Goal: Information Seeking & Learning: Compare options

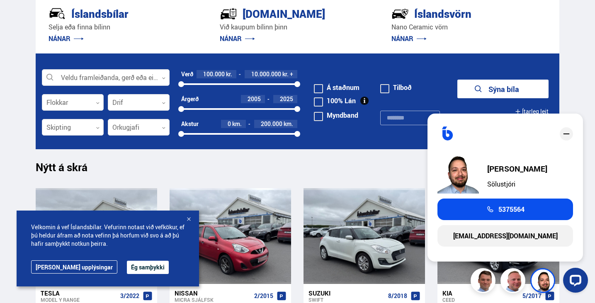
scroll to position [249, 0]
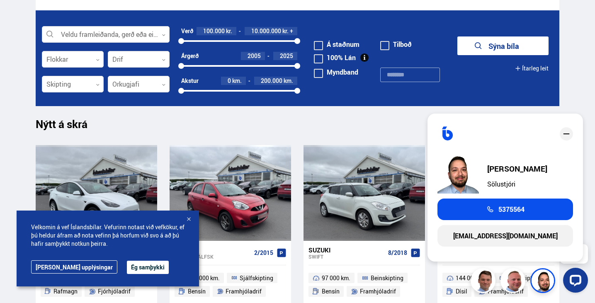
click at [186, 220] on div at bounding box center [188, 219] width 8 height 8
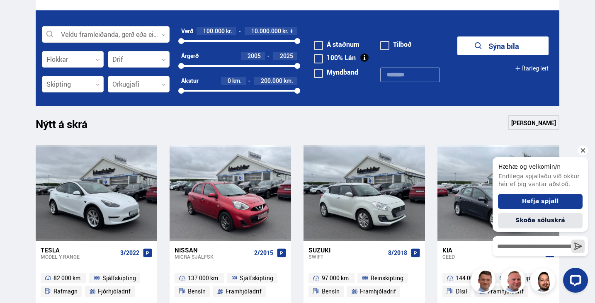
click at [582, 150] on icon "Hide greeting" at bounding box center [582, 150] width 5 height 5
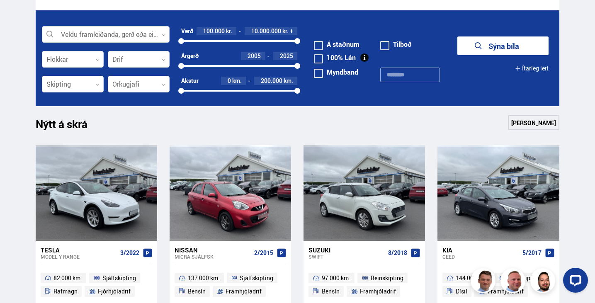
click at [67, 35] on div at bounding box center [106, 35] width 128 height 17
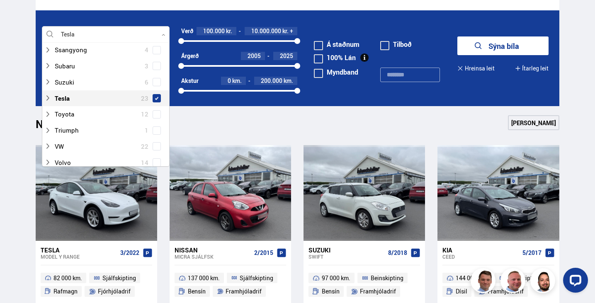
scroll to position [513, 0]
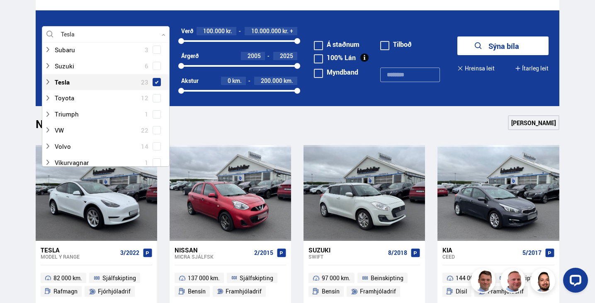
click at [160, 81] on div "Tesla 23" at bounding box center [105, 82] width 123 height 12
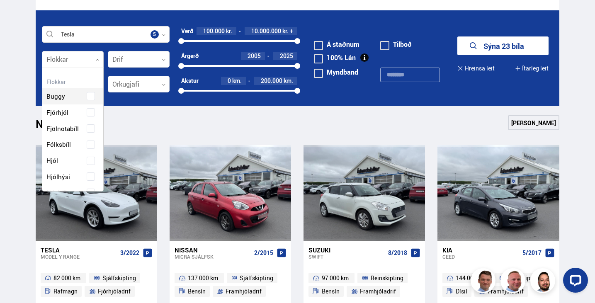
click at [75, 60] on div at bounding box center [73, 59] width 62 height 17
click at [123, 60] on div at bounding box center [139, 59] width 62 height 17
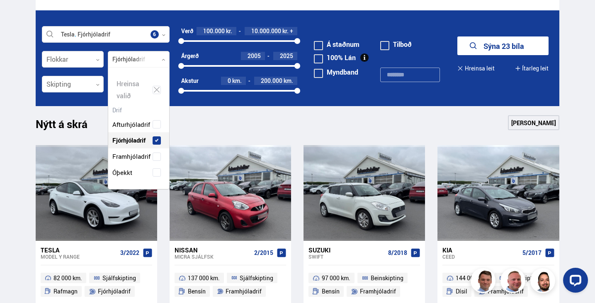
scroll to position [121, 61]
click at [156, 113] on div "Afturhjóladrif Fjórhjóladrif Framhjóladrif Óþekkt" at bounding box center [138, 142] width 61 height 77
click at [501, 48] on button "Sýna 22 bíla" at bounding box center [502, 45] width 91 height 19
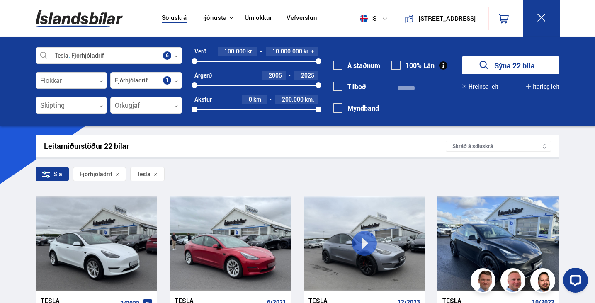
click at [77, 78] on div at bounding box center [72, 81] width 72 height 17
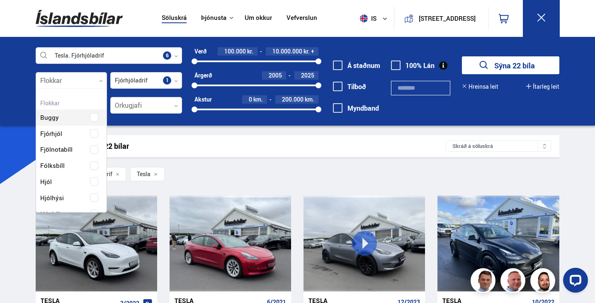
scroll to position [123, 69]
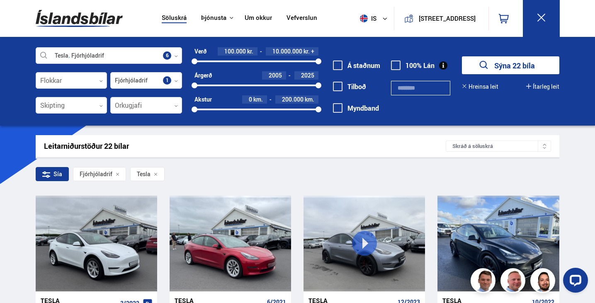
click at [77, 78] on div at bounding box center [72, 81] width 72 height 17
click at [80, 106] on div at bounding box center [72, 105] width 72 height 17
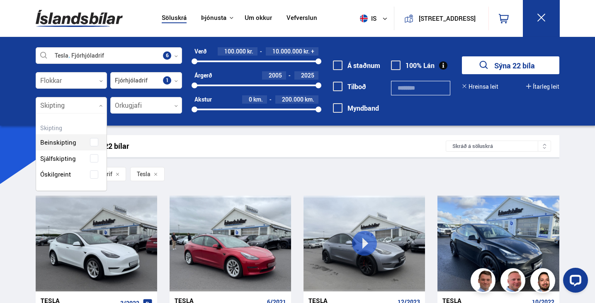
scroll to position [77, 71]
click at [80, 106] on div at bounding box center [72, 105] width 72 height 17
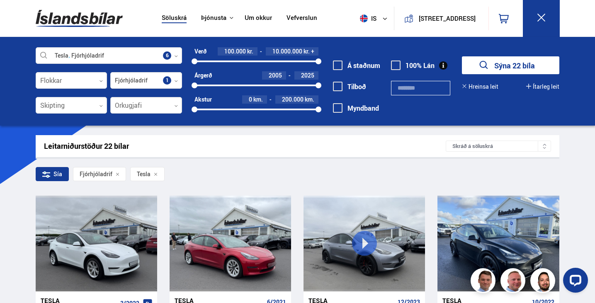
click at [137, 105] on div at bounding box center [146, 105] width 72 height 17
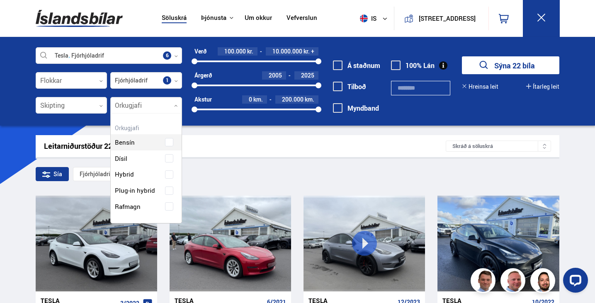
scroll to position [109, 71]
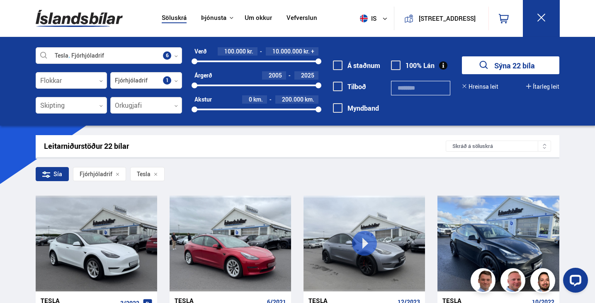
click at [137, 105] on div at bounding box center [146, 105] width 72 height 17
drag, startPoint x: 196, startPoint y: 85, endPoint x: 307, endPoint y: 93, distance: 111.3
click at [307, 93] on div "Verð 100.000 kr. 10.000.000 kr. + 100000 10000000 Árgerð 2023 2025 2023 2025 [G…" at bounding box center [250, 83] width 136 height 72
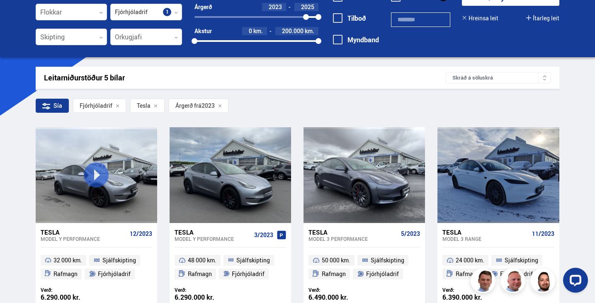
scroll to position [41, 0]
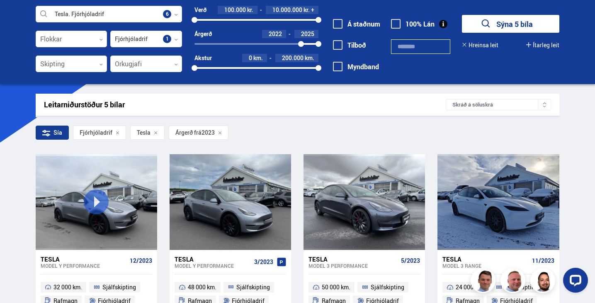
drag, startPoint x: 306, startPoint y: 45, endPoint x: 301, endPoint y: 43, distance: 5.2
click at [301, 43] on div at bounding box center [301, 44] width 6 height 6
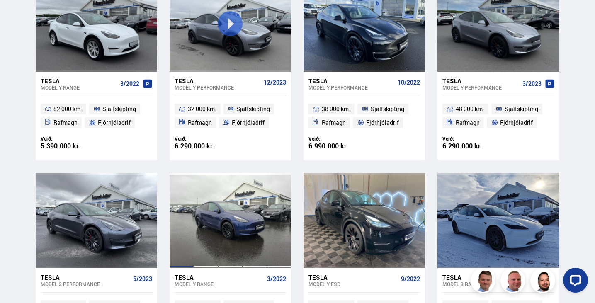
scroll to position [166, 0]
